Goal: Task Accomplishment & Management: Manage account settings

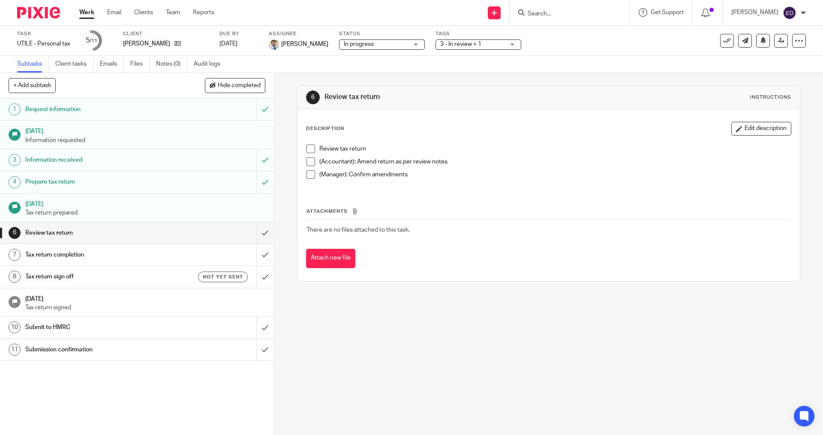
click at [580, 15] on input "Search" at bounding box center [565, 14] width 77 height 8
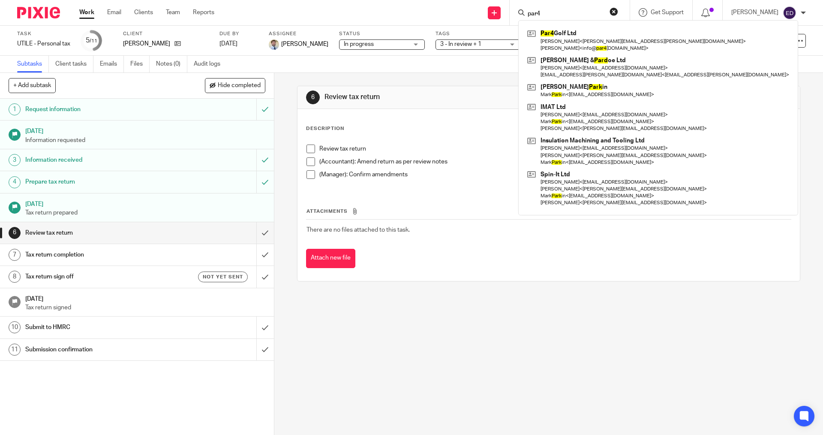
type input "par4"
click button "submit" at bounding box center [0, 0] width 0 height 0
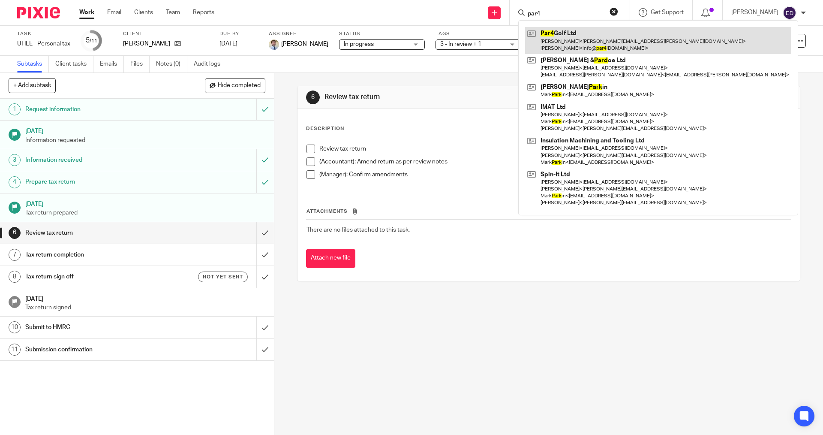
click at [574, 43] on link at bounding box center [658, 40] width 266 height 27
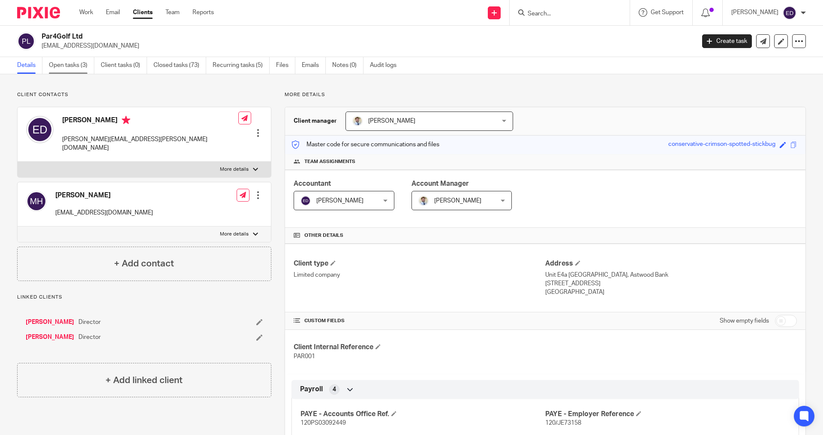
click at [73, 71] on link "Open tasks (3)" at bounding box center [71, 65] width 45 height 17
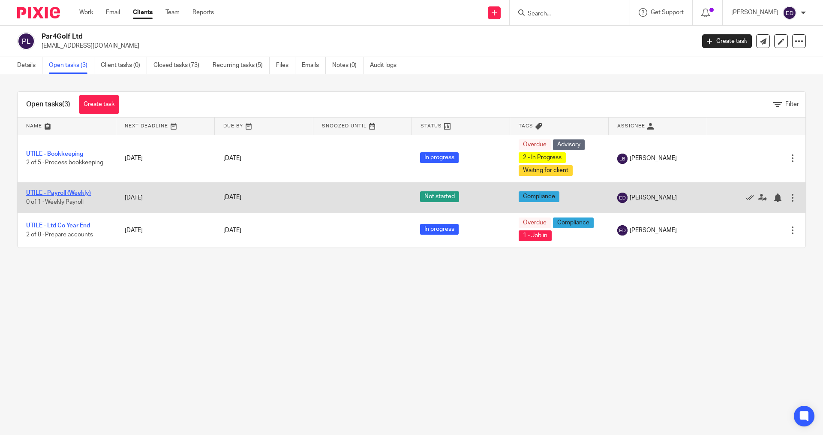
click at [68, 192] on link "UTILE - Payroll (Weekly)" at bounding box center [58, 193] width 65 height 6
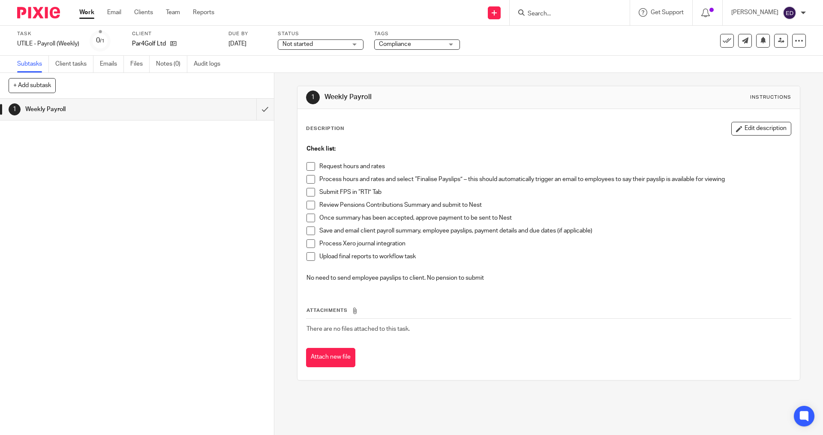
click at [307, 167] on span at bounding box center [311, 166] width 9 height 9
click at [307, 186] on li "Process hours and rates and select “Finalise Payslips” – this should automatica…" at bounding box center [549, 181] width 484 height 13
click at [309, 184] on li "Process hours and rates and select “Finalise Payslips” – this should automatica…" at bounding box center [549, 181] width 484 height 13
click at [307, 183] on span at bounding box center [311, 179] width 9 height 9
click at [307, 198] on li "Submit FPS in “RTI” Tab" at bounding box center [549, 194] width 484 height 13
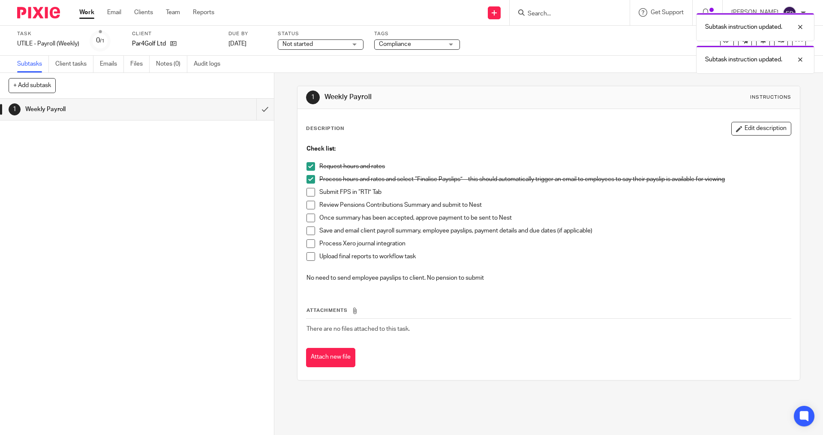
click at [307, 190] on span at bounding box center [311, 192] width 9 height 9
click at [309, 214] on span at bounding box center [311, 218] width 9 height 9
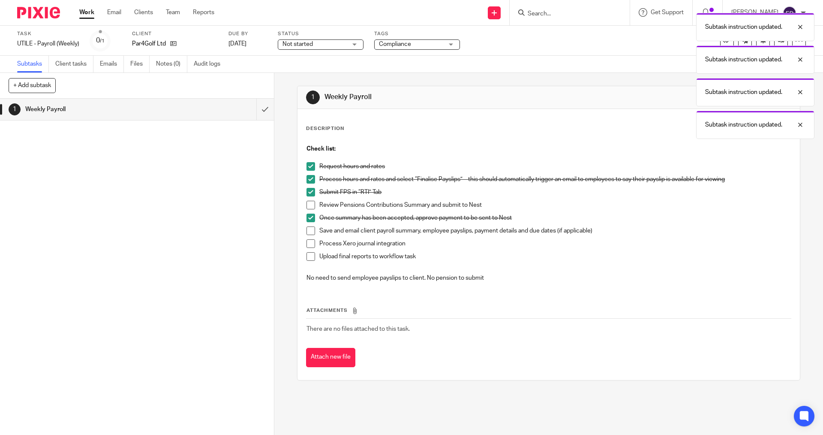
click at [313, 200] on li "Submit FPS in “RTI” Tab" at bounding box center [549, 194] width 484 height 13
click at [310, 197] on li "Submit FPS in “RTI” Tab" at bounding box center [549, 194] width 484 height 13
click at [310, 201] on span at bounding box center [311, 205] width 9 height 9
click at [308, 224] on li "Once summary has been accepted, approve payment to be sent to Nest" at bounding box center [549, 220] width 484 height 13
click at [309, 231] on span at bounding box center [311, 230] width 9 height 9
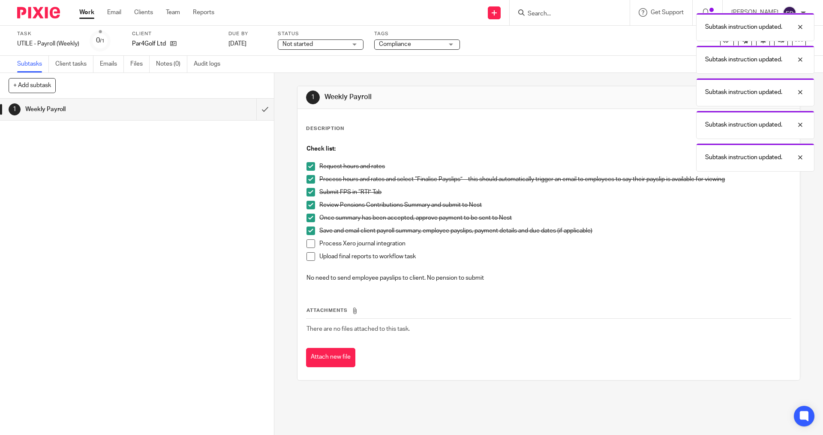
click at [309, 241] on span at bounding box center [311, 243] width 9 height 9
click at [310, 251] on li "Process Xero journal integration" at bounding box center [549, 245] width 484 height 13
click at [308, 255] on span at bounding box center [311, 256] width 9 height 9
click at [315, 353] on button "Attach new file" at bounding box center [330, 357] width 49 height 19
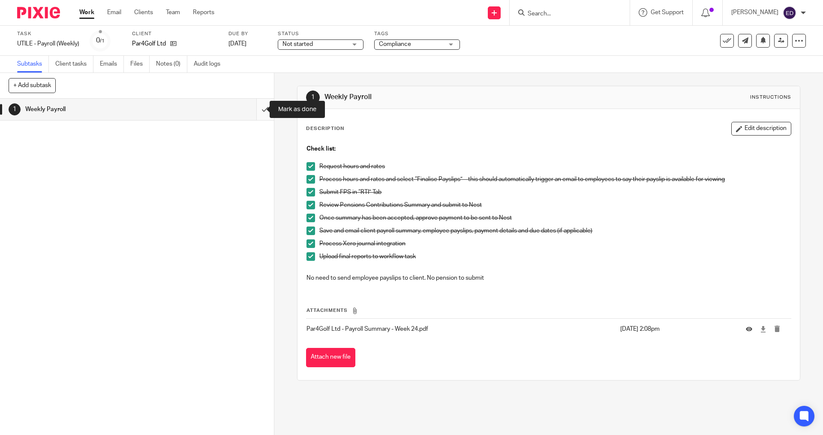
click at [257, 111] on input "submit" at bounding box center [137, 109] width 274 height 21
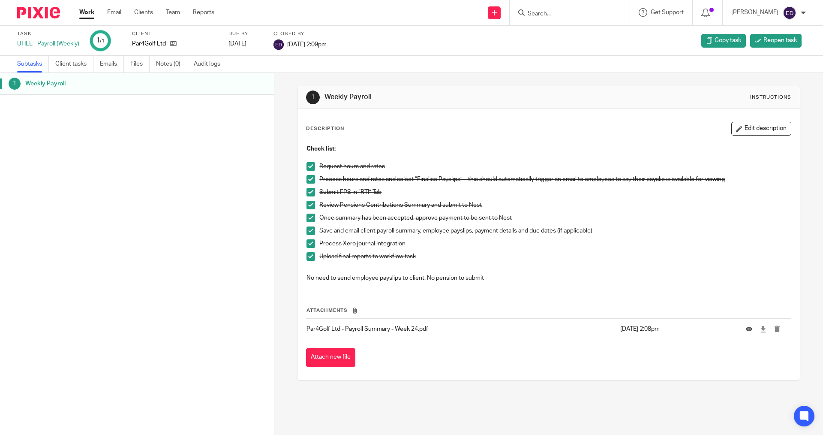
click at [189, 287] on div "1 Weekly Payroll" at bounding box center [137, 241] width 274 height 336
click at [72, 4] on div "Work Email Clients Team Reports Work Email Clients Team Reports Settings" at bounding box center [149, 12] width 156 height 25
click at [91, 17] on link "Work" at bounding box center [86, 12] width 15 height 9
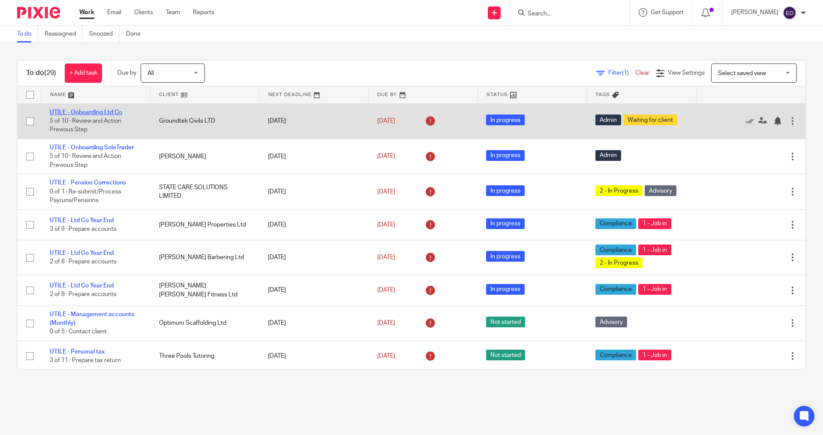
click at [88, 112] on link "UTILE - Onboarding Ltd Co" at bounding box center [86, 112] width 72 height 6
click at [75, 111] on link "UTILE - Onboarding Ltd Co" at bounding box center [86, 112] width 72 height 6
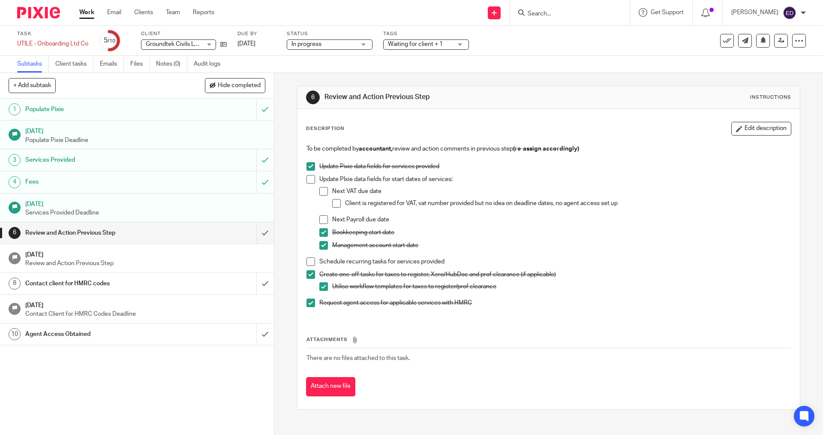
click at [229, 44] on div "Task UTILE - Onboarding Ltd Co Save UTILE - Onboarding Ltd Co 5 /10 Client Grou…" at bounding box center [345, 40] width 657 height 21
click at [224, 44] on icon at bounding box center [223, 44] width 6 height 6
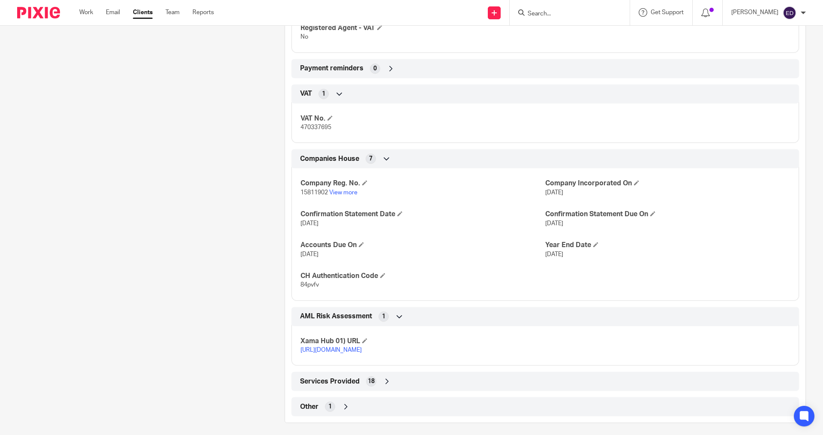
scroll to position [518, 0]
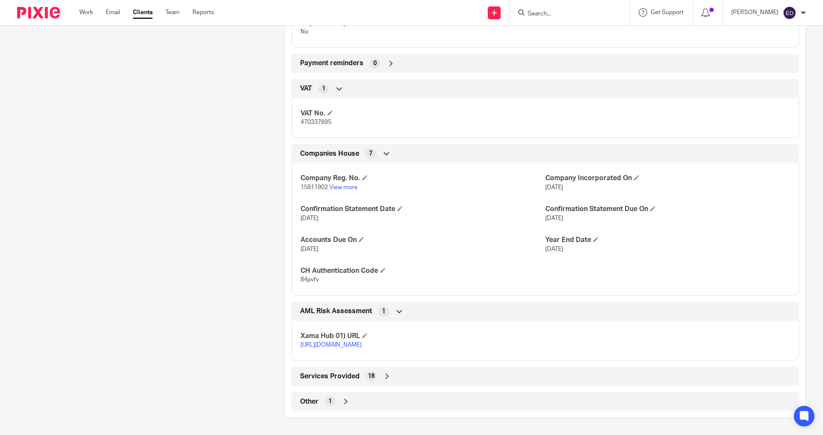
click at [349, 400] on div "Other 1" at bounding box center [545, 401] width 495 height 15
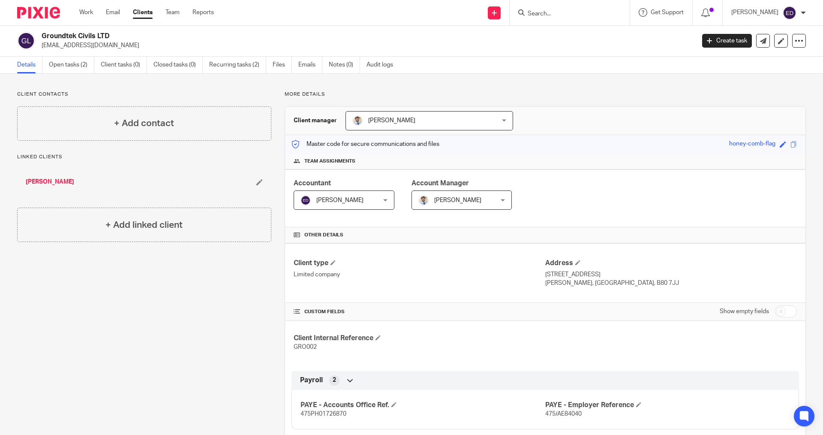
scroll to position [0, 0]
click at [46, 184] on link "[PERSON_NAME]" at bounding box center [50, 182] width 48 height 9
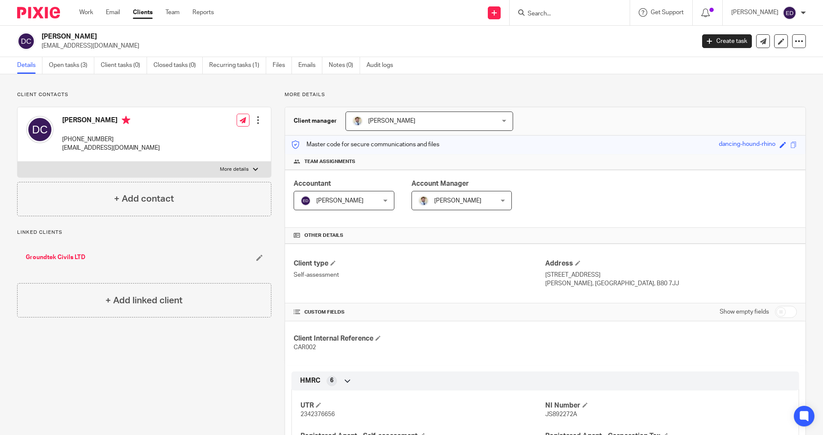
click at [79, 6] on div "Work Email Clients Team Reports Work Email Clients Team Reports Settings" at bounding box center [149, 12] width 156 height 25
click at [87, 12] on link "Work" at bounding box center [86, 12] width 14 height 9
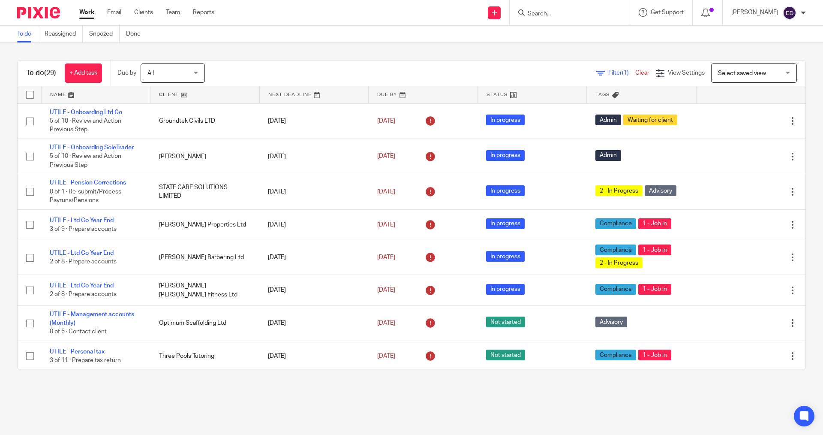
click at [575, 13] on input "Search" at bounding box center [565, 14] width 77 height 8
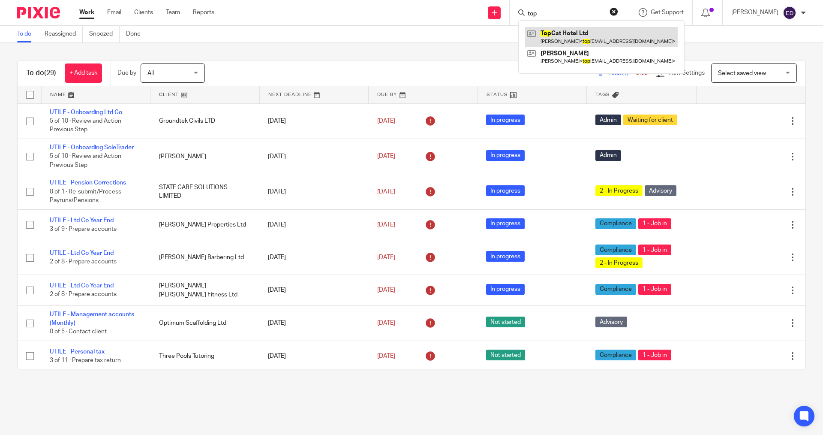
type input "top"
click at [569, 39] on link at bounding box center [601, 37] width 153 height 20
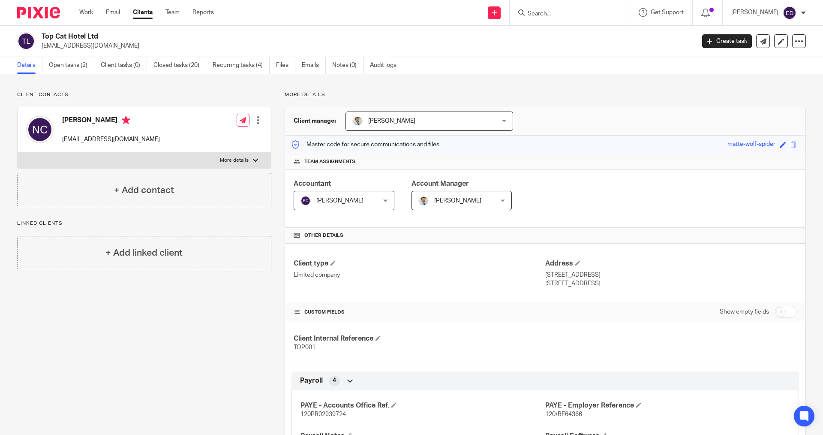
click at [48, 66] on ul "Details Open tasks (2) Client tasks (0) Closed tasks (20) Recurring tasks (4) F…" at bounding box center [213, 65] width 392 height 17
click at [59, 67] on link "Open tasks (2)" at bounding box center [71, 65] width 45 height 17
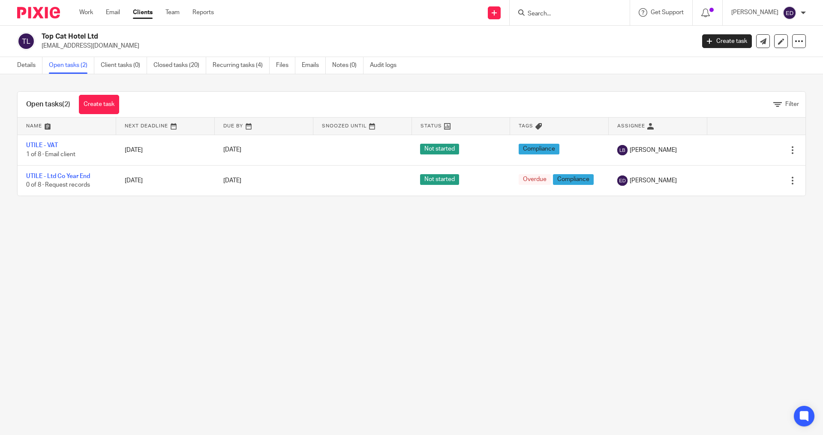
click at [44, 132] on link at bounding box center [67, 125] width 98 height 17
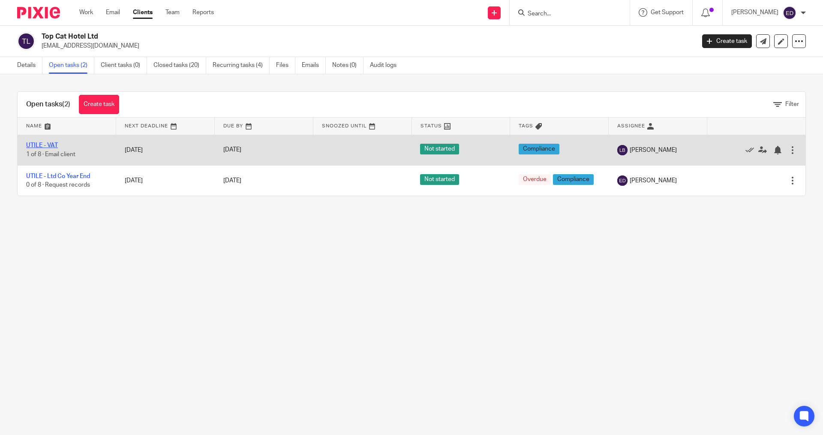
click at [39, 144] on td "UTILE - VAT 1 of 8 · Email client" at bounding box center [67, 150] width 99 height 30
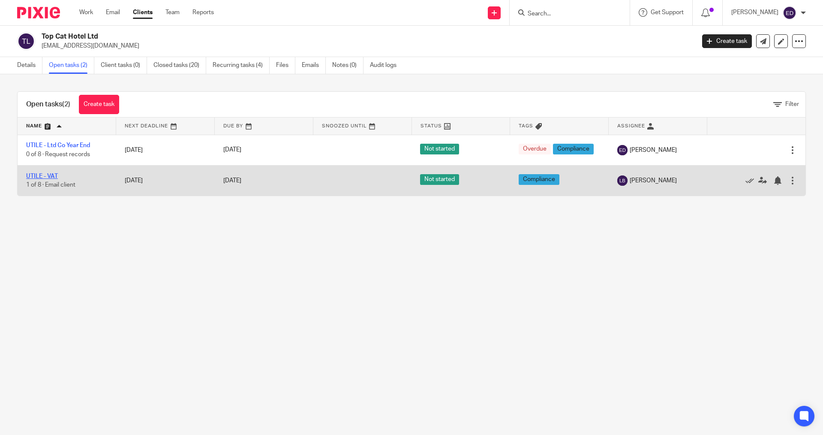
click at [42, 175] on link "UTILE - VAT" at bounding box center [42, 176] width 32 height 6
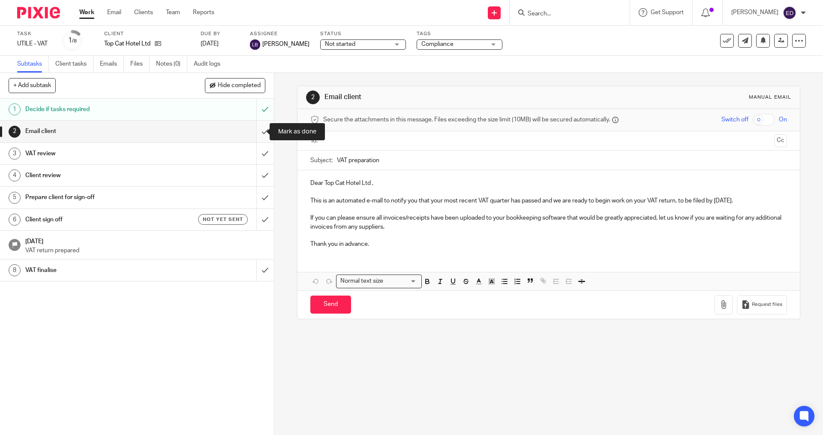
click at [256, 132] on input "submit" at bounding box center [137, 130] width 274 height 21
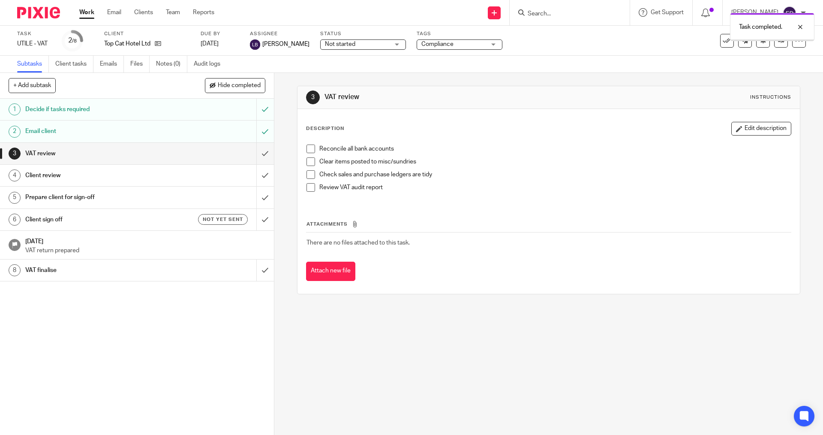
click at [357, 43] on span "Not started" at bounding box center [357, 44] width 64 height 9
click at [353, 81] on li "In progress" at bounding box center [354, 76] width 85 height 18
click at [457, 40] on div "Task completed." at bounding box center [613, 25] width 403 height 33
click at [457, 45] on span "Compliance" at bounding box center [453, 44] width 64 height 9
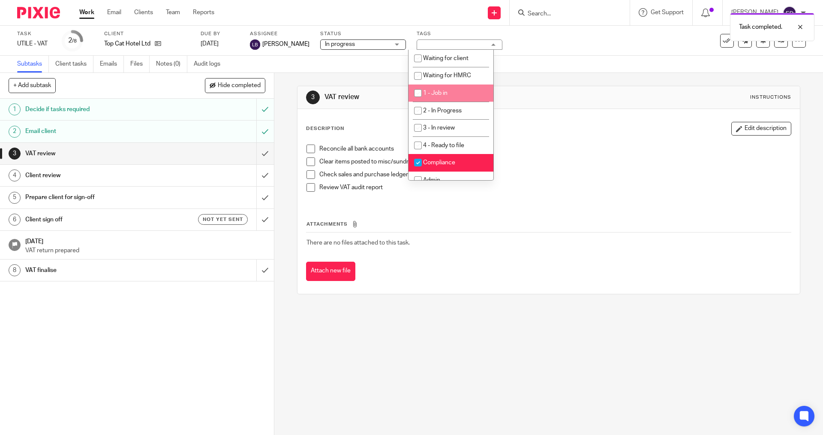
click at [451, 94] on li "1 - Job in" at bounding box center [451, 93] width 85 height 18
checkbox input "true"
click at [187, 336] on div "1 Decide if tasks required 2 Email client 3 VAT review 4 Client review 5 Prepar…" at bounding box center [137, 267] width 274 height 336
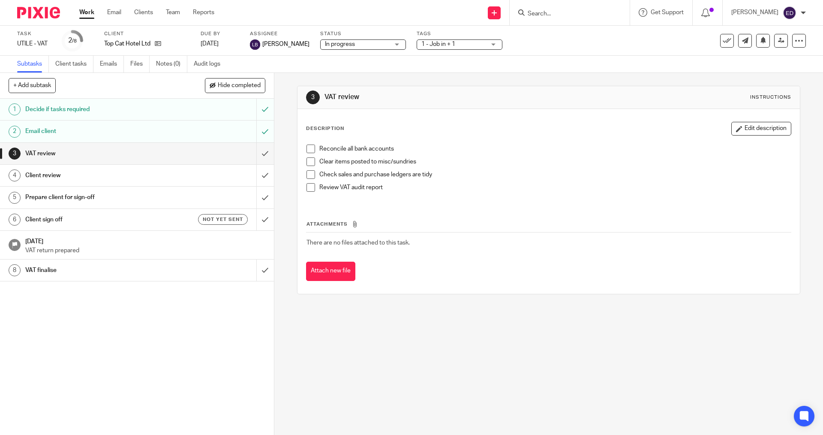
click at [87, 15] on link "Work" at bounding box center [86, 12] width 15 height 9
